Goal: Information Seeking & Learning: Learn about a topic

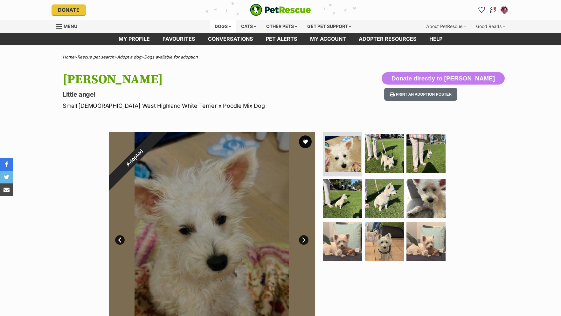
click at [228, 25] on div "Dogs" at bounding box center [222, 26] width 25 height 13
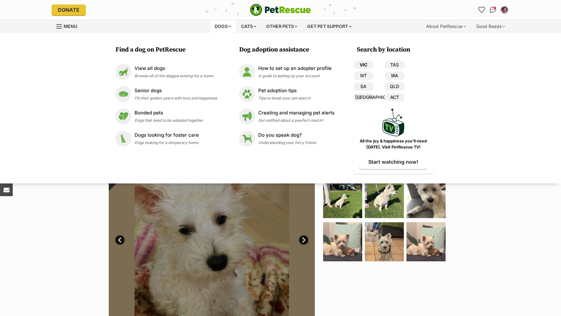
click at [363, 62] on link "VIC" at bounding box center [364, 65] width 20 height 8
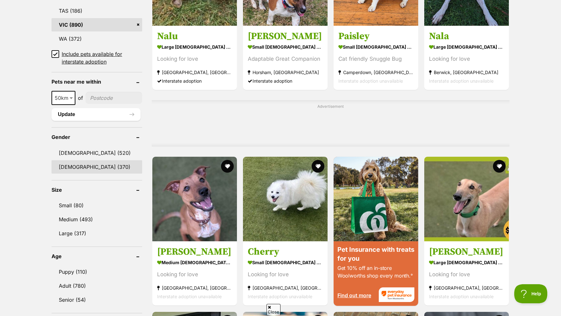
click at [69, 173] on link "Female (370)" at bounding box center [97, 166] width 91 height 13
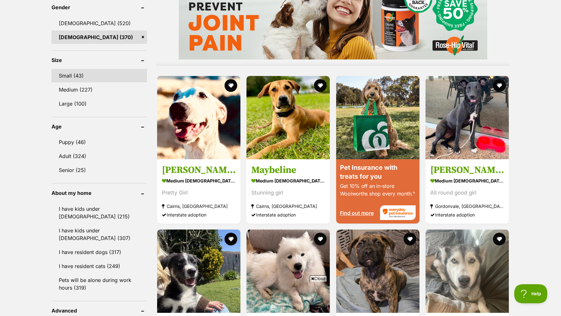
click at [79, 77] on link "Small (43)" at bounding box center [99, 75] width 95 height 13
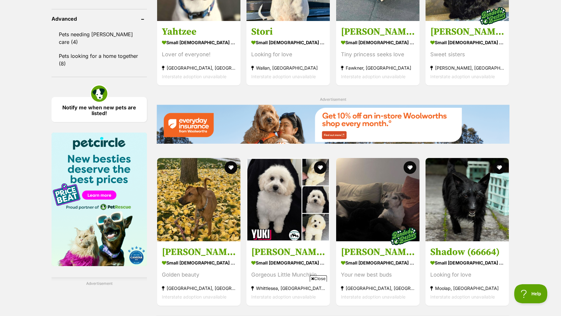
scroll to position [973, 0]
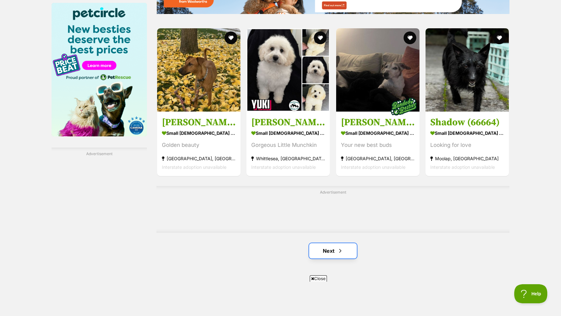
click at [345, 257] on link "Next" at bounding box center [333, 250] width 48 height 15
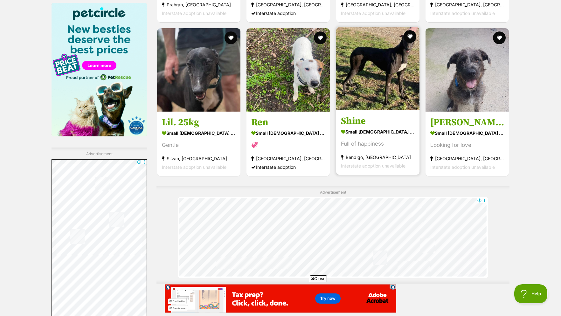
scroll to position [1071, 0]
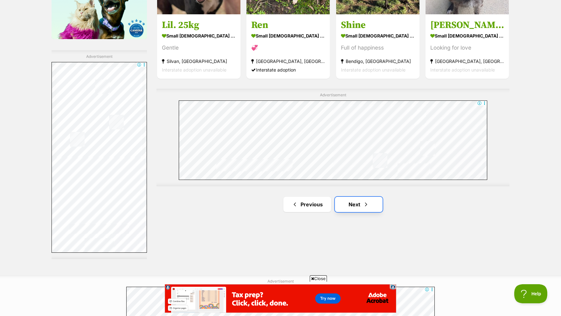
click at [362, 211] on link "Next" at bounding box center [359, 204] width 48 height 15
